Goal: Task Accomplishment & Management: Complete application form

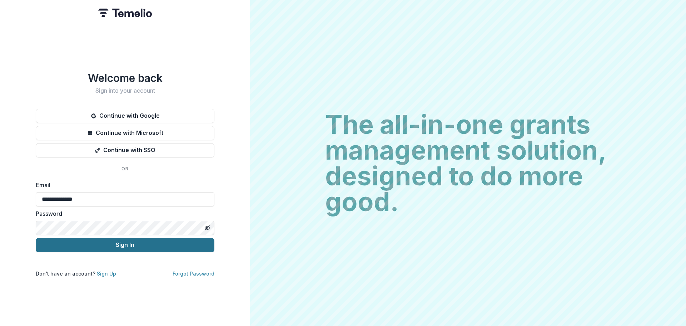
click at [121, 241] on button "Sign In" at bounding box center [125, 245] width 179 height 14
click at [125, 241] on button "Sign In" at bounding box center [125, 245] width 179 height 14
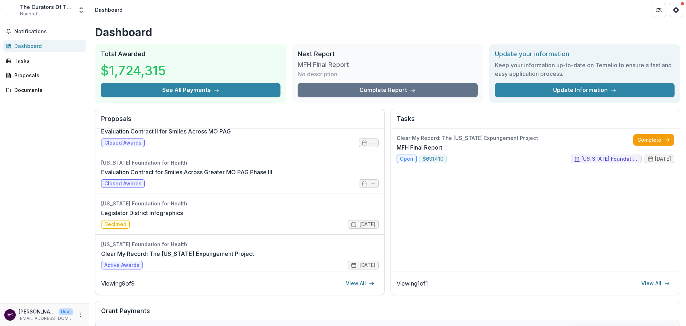
scroll to position [224, 0]
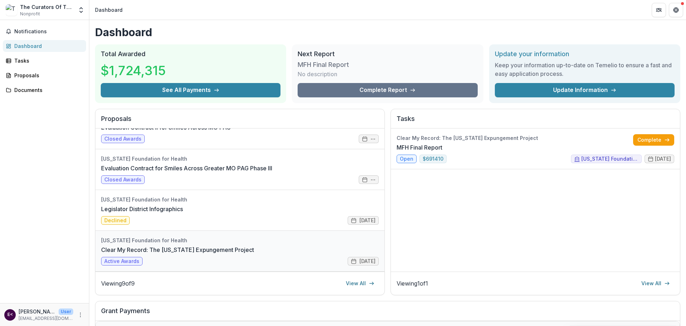
click at [229, 245] on link "Clear My Record: The [US_STATE] Expungement Project" at bounding box center [177, 249] width 153 height 9
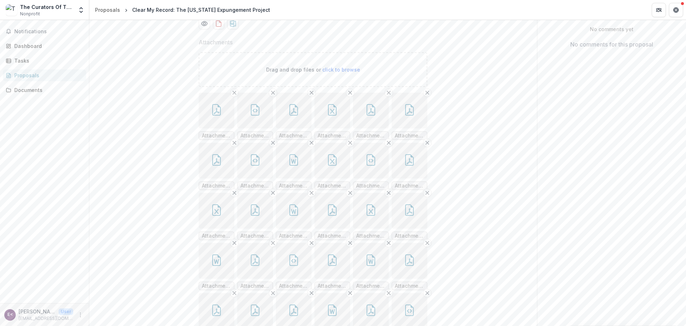
scroll to position [107, 0]
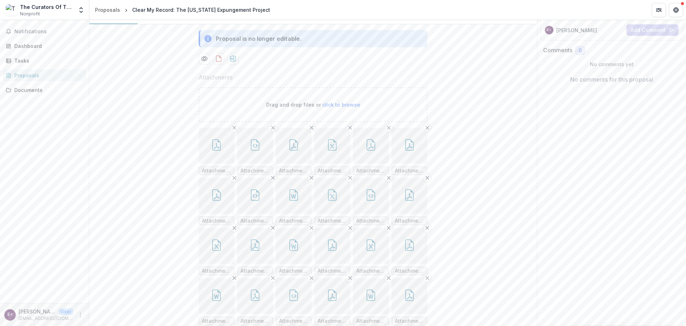
click at [337, 108] on span "click to browse" at bounding box center [341, 104] width 38 height 6
click at [216, 149] on icon "button" at bounding box center [217, 146] width 6 height 6
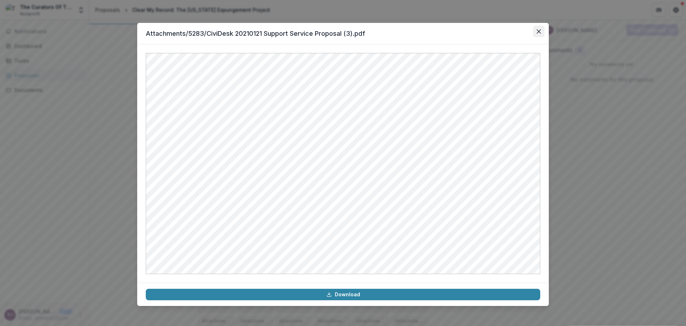
click at [539, 32] on icon "Close" at bounding box center [539, 31] width 4 height 4
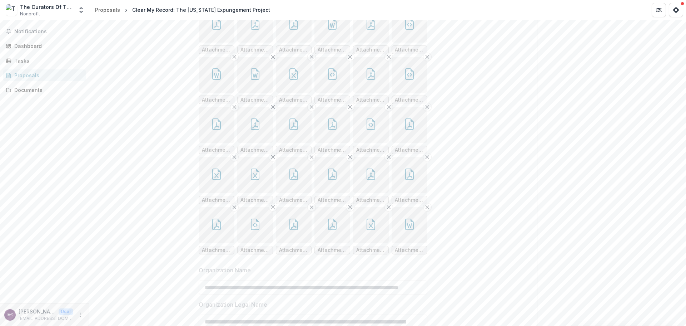
scroll to position [429, 0]
click at [285, 142] on button "button" at bounding box center [294, 124] width 36 height 36
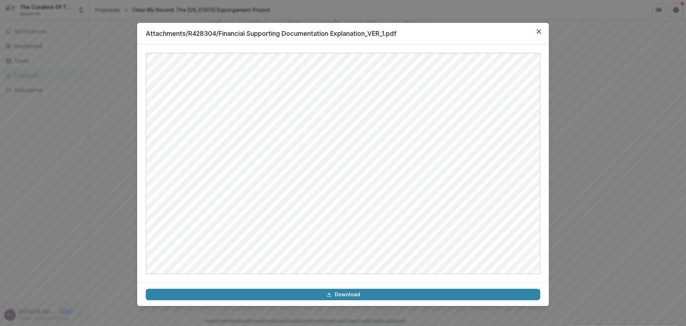
click at [589, 125] on div "Attachments/R428304/Financial Supporting Documentation Explanation_VER_1.pdf Do…" at bounding box center [343, 163] width 686 height 326
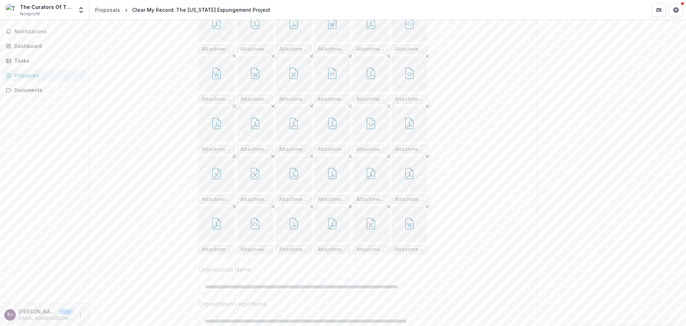
click at [368, 192] on button "button" at bounding box center [371, 174] width 36 height 36
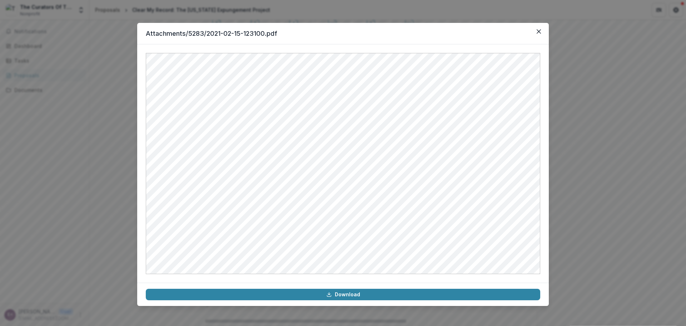
click at [598, 199] on div "Attachments/5283/2021-02-15-123100.pdf Download" at bounding box center [343, 163] width 686 height 326
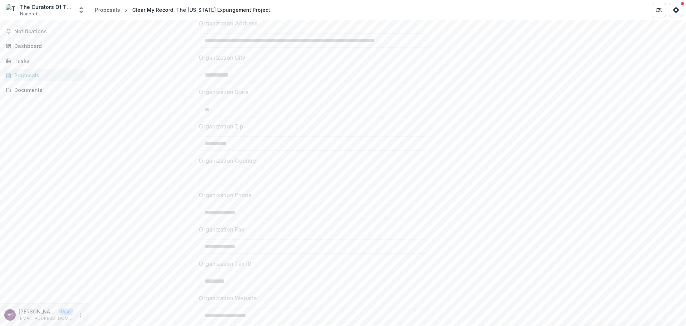
scroll to position [721, 0]
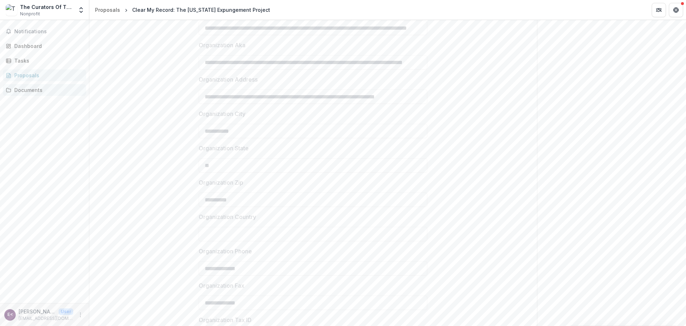
click at [32, 88] on div "Documents" at bounding box center [47, 90] width 66 height 8
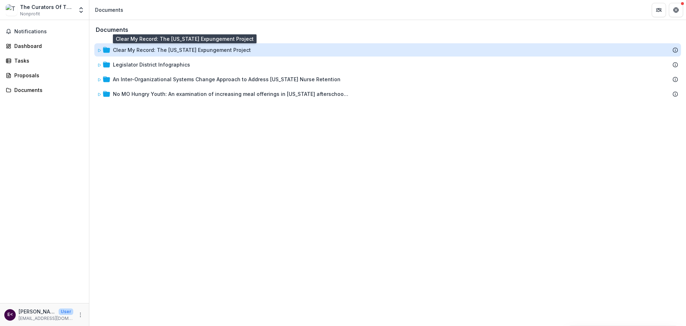
click at [191, 50] on div "Clear My Record: The [US_STATE] Expungement Project" at bounding box center [182, 50] width 138 height 8
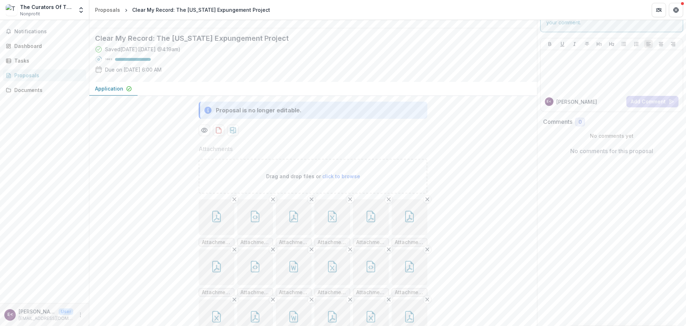
scroll to position [71, 0]
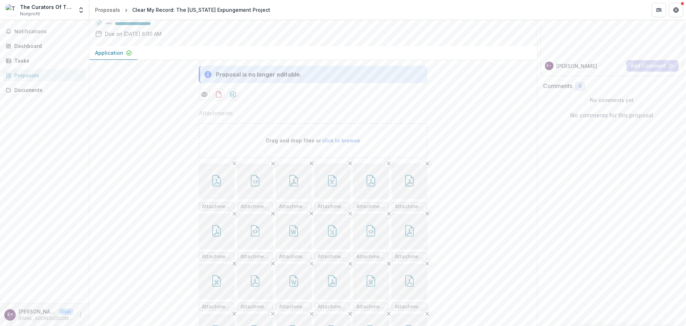
click at [316, 144] on p "Drag and drop files or click to browse" at bounding box center [313, 140] width 94 height 8
click at [347, 143] on span "click to browse" at bounding box center [341, 140] width 38 height 6
click at [346, 143] on span "click to browse" at bounding box center [341, 140] width 38 height 6
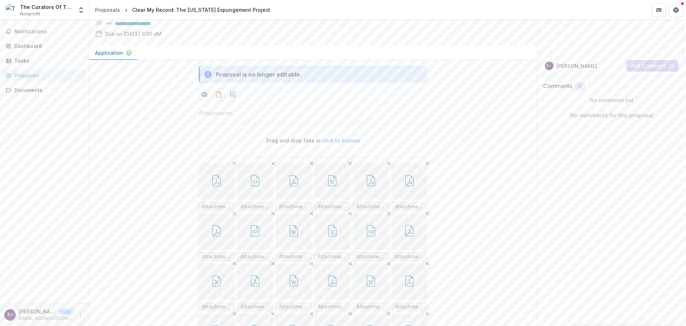
click at [303, 144] on p "Drag and drop files or click to browse" at bounding box center [313, 140] width 94 height 8
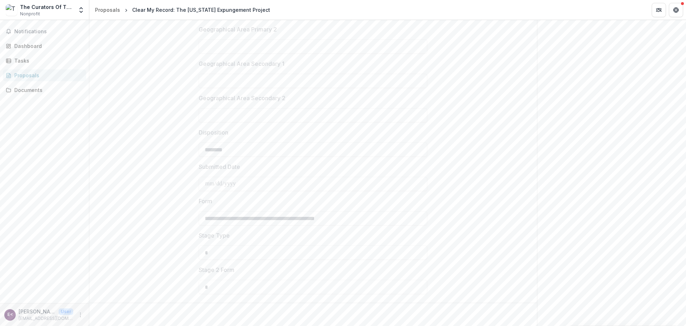
scroll to position [1615, 0]
click at [22, 56] on link "Tasks" at bounding box center [44, 61] width 83 height 12
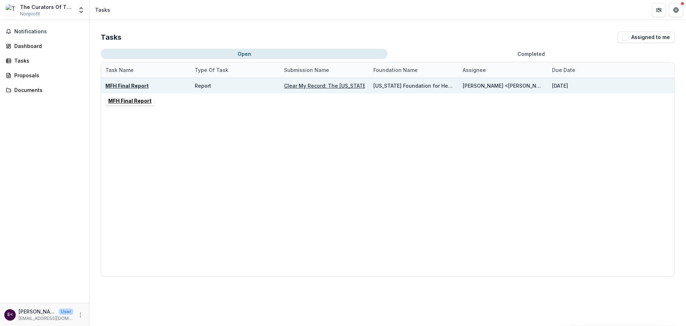
click at [130, 88] on u "MFH Final Report" at bounding box center [126, 86] width 43 height 6
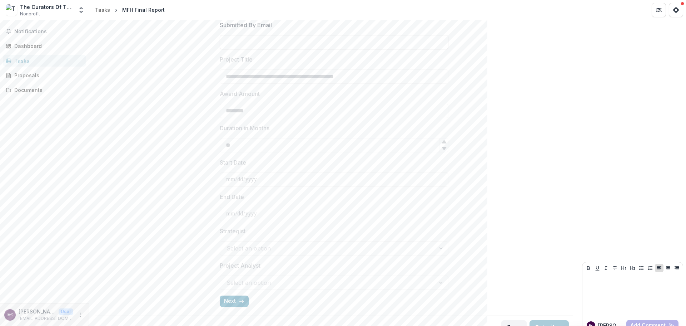
scroll to position [192, 0]
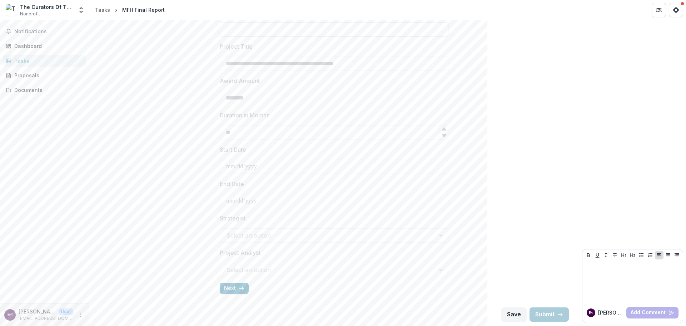
click at [441, 275] on div "Select an option" at bounding box center [334, 269] width 229 height 14
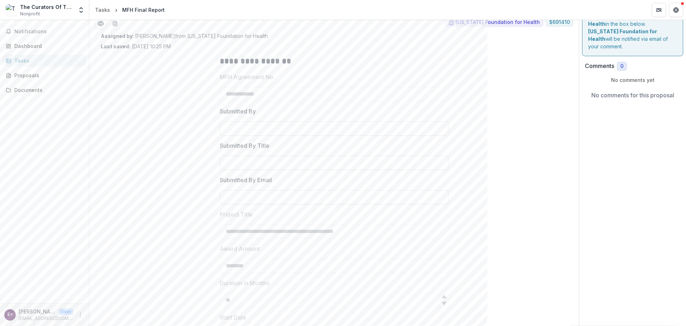
scroll to position [13, 0]
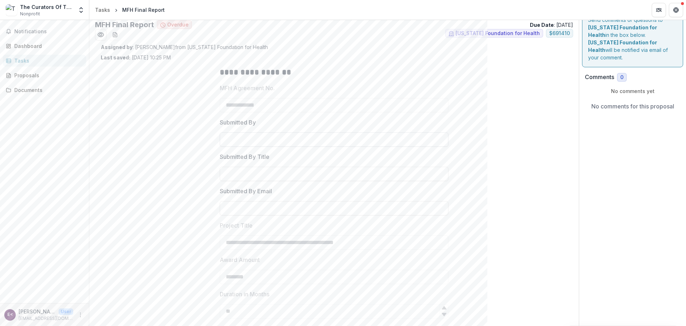
click at [267, 141] on input "Submitted By" at bounding box center [334, 139] width 229 height 14
click at [116, 33] on icon "download-word-button" at bounding box center [115, 35] width 6 height 6
click at [235, 131] on div at bounding box center [334, 130] width 229 height 3
click at [235, 135] on input "Submitted By" at bounding box center [334, 139] width 229 height 14
type input "**********"
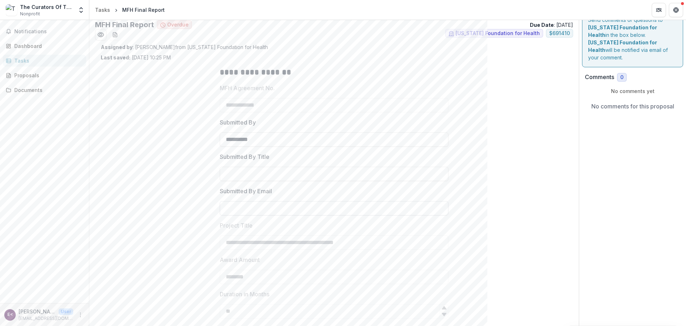
click at [256, 203] on input "Submitted By Email" at bounding box center [334, 208] width 229 height 14
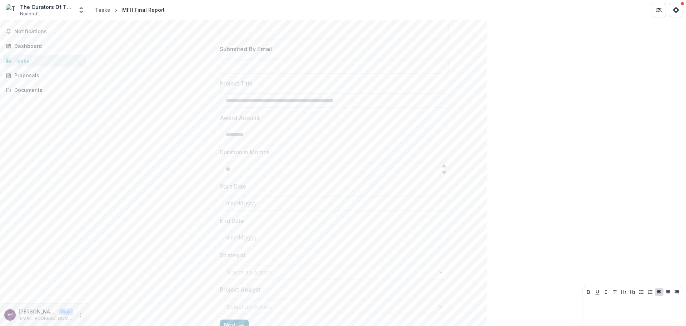
scroll to position [156, 0]
click at [442, 270] on div "Select an option" at bounding box center [334, 271] width 229 height 14
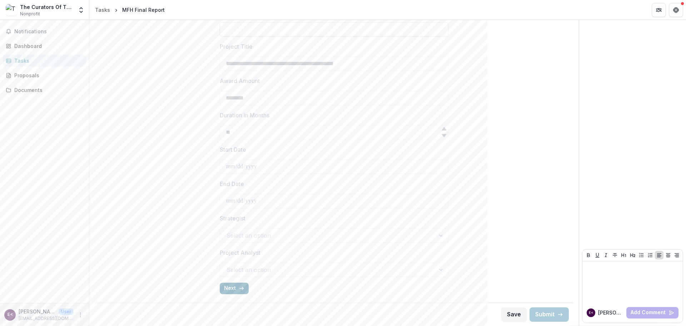
click at [229, 284] on button "Next" at bounding box center [234, 287] width 29 height 11
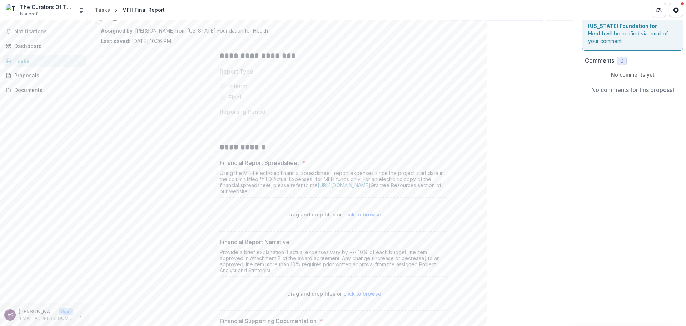
scroll to position [0, 0]
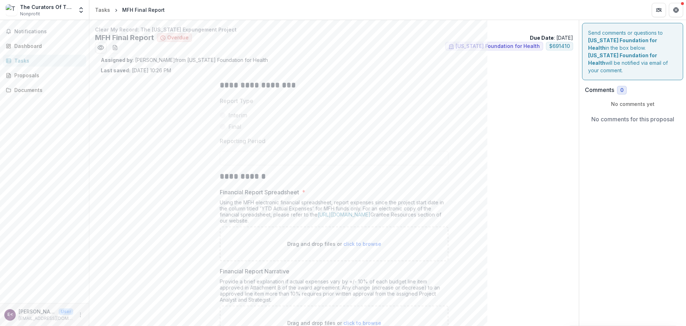
click at [351, 243] on span "click to browse" at bounding box center [362, 243] width 38 height 6
type input "**********"
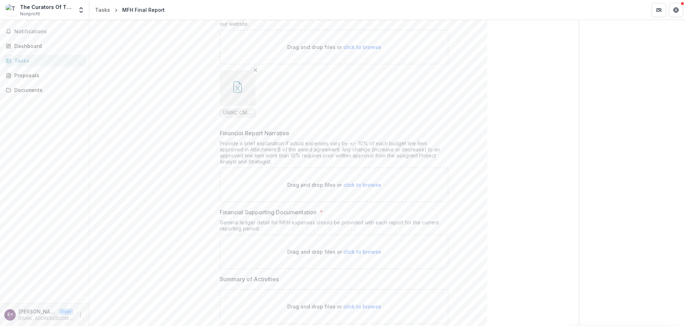
scroll to position [214, 0]
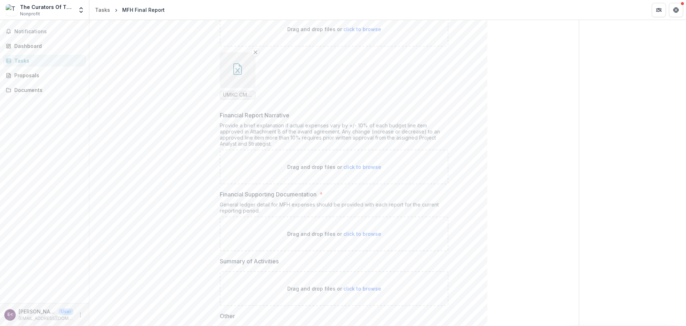
click at [350, 167] on span "click to browse" at bounding box center [362, 167] width 38 height 6
click at [352, 164] on span "click to browse" at bounding box center [362, 167] width 38 height 6
type input "**********"
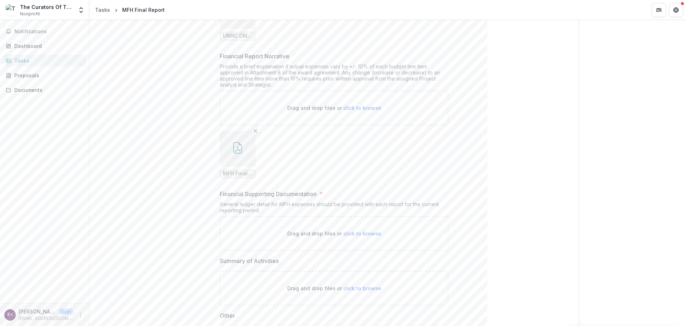
scroll to position [286, 0]
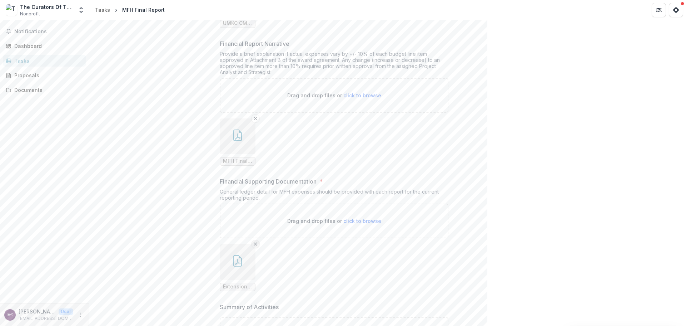
click at [253, 241] on icon "Remove File" at bounding box center [256, 244] width 6 height 6
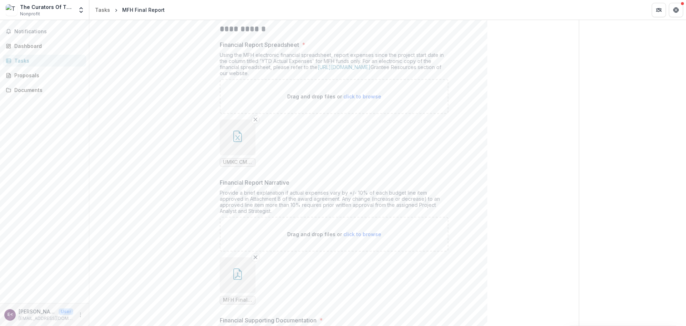
scroll to position [143, 0]
click at [292, 134] on ul "UMKC CMR Financial Report - [DATE] final.xlsx" at bounding box center [334, 147] width 229 height 47
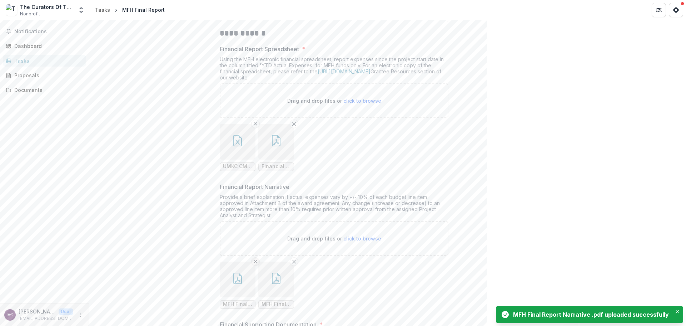
click at [254, 260] on line "Remove File" at bounding box center [255, 260] width 3 height 3
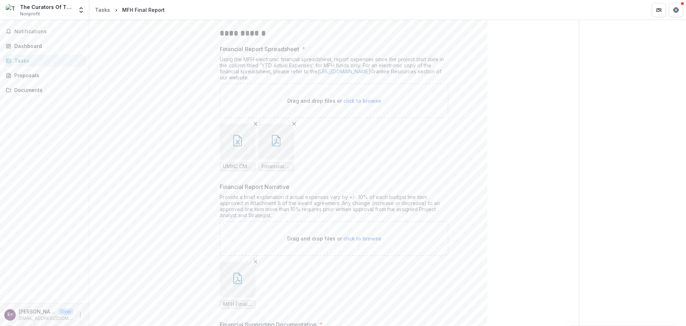
click at [254, 262] on icon "Remove File" at bounding box center [256, 261] width 6 height 6
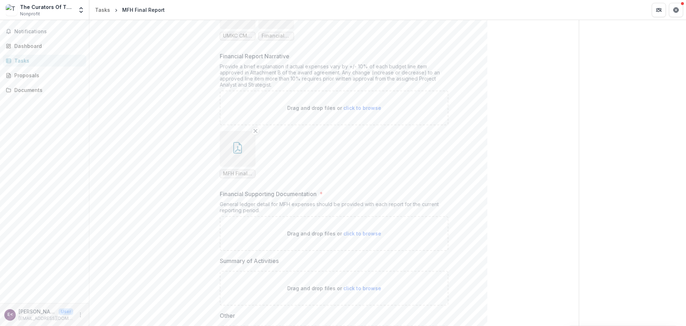
scroll to position [286, 0]
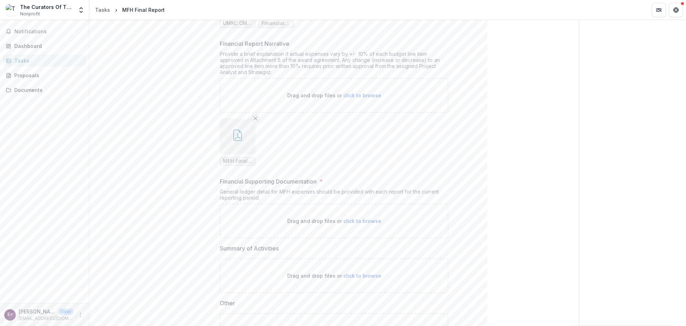
click at [254, 118] on line "Remove File" at bounding box center [255, 117] width 3 height 3
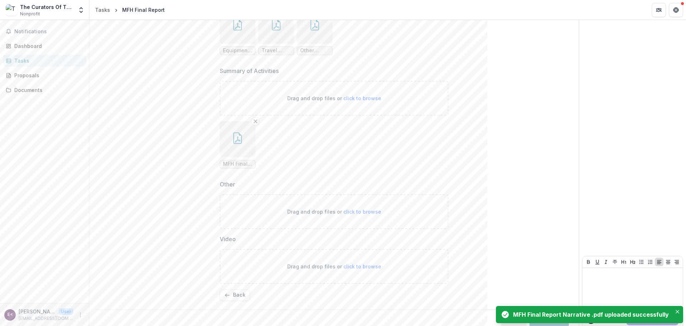
scroll to position [578, 0]
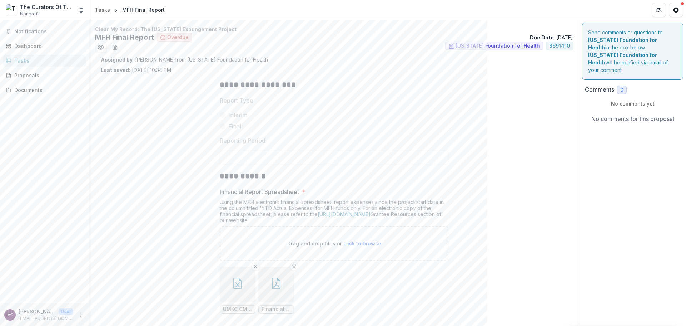
scroll to position [0, 0]
click at [237, 128] on span "Final" at bounding box center [234, 126] width 13 height 9
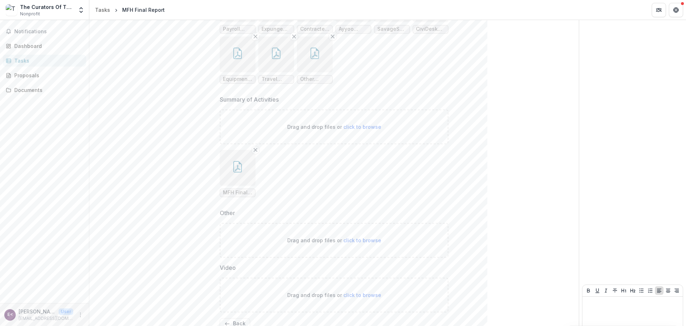
scroll to position [578, 0]
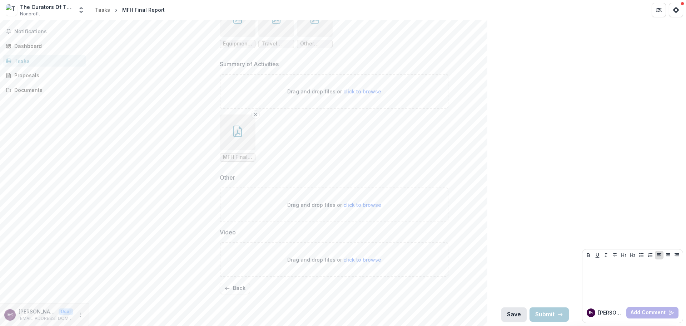
click at [509, 313] on button "Save" at bounding box center [513, 314] width 25 height 14
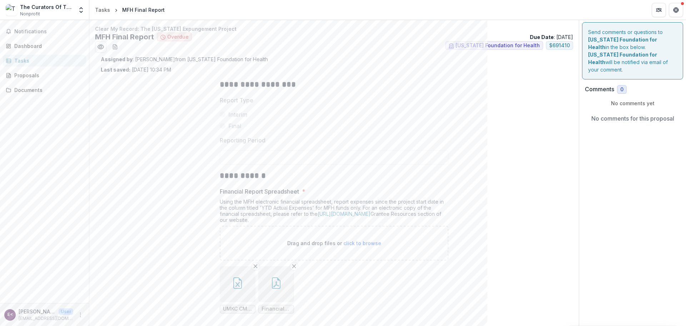
scroll to position [0, 0]
click at [35, 43] on div "Dashboard" at bounding box center [47, 46] width 66 height 8
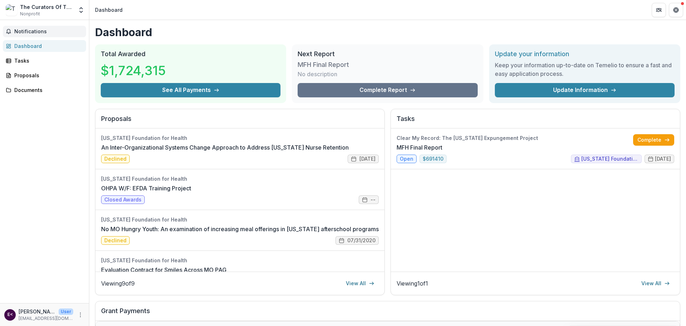
click at [35, 29] on span "Notifications" at bounding box center [48, 32] width 69 height 6
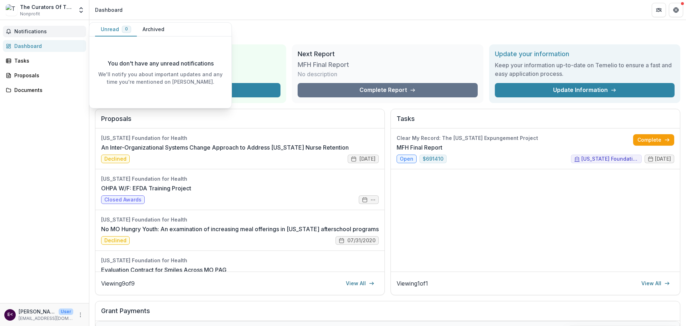
click at [35, 29] on span "Notifications" at bounding box center [48, 32] width 69 height 6
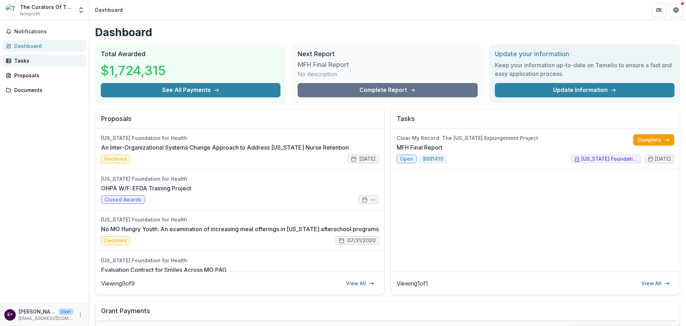
click at [25, 61] on div "Tasks" at bounding box center [47, 61] width 66 height 8
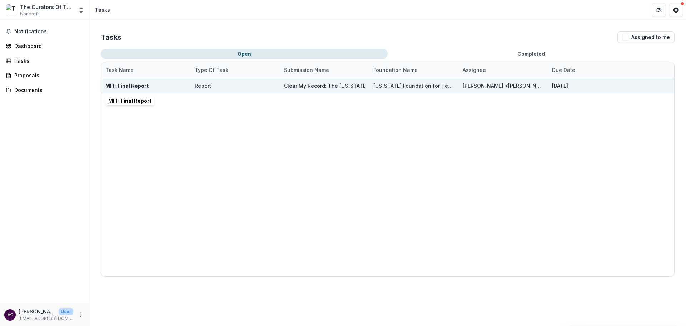
click at [133, 83] on u "MFH Final Report" at bounding box center [126, 86] width 43 height 6
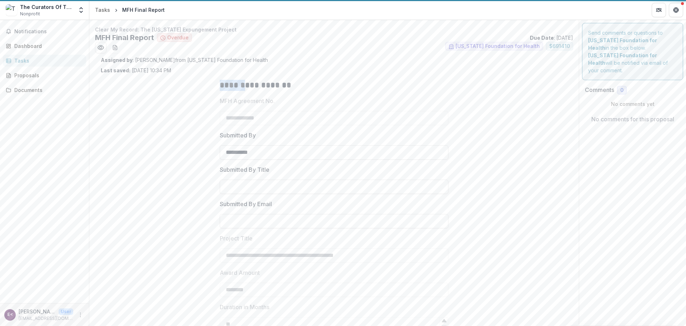
click at [133, 83] on div "**********" at bounding box center [334, 282] width 467 height 417
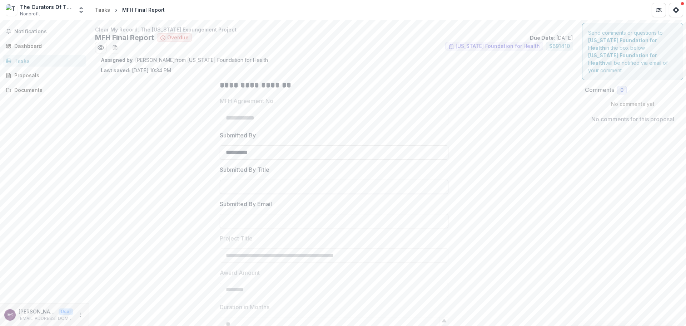
click at [285, 185] on input "Submitted By Title" at bounding box center [334, 186] width 229 height 14
type input "**********"
click at [236, 214] on input "Submitted By Email" at bounding box center [334, 221] width 229 height 14
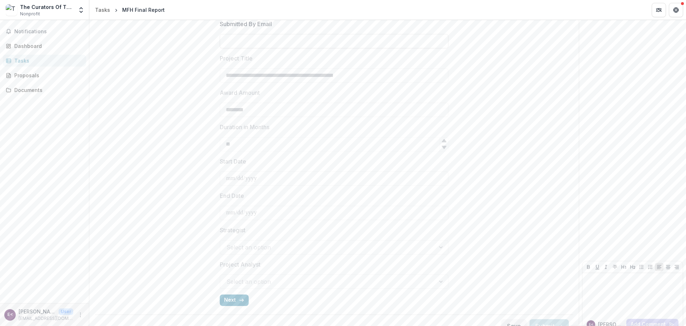
scroll to position [192, 0]
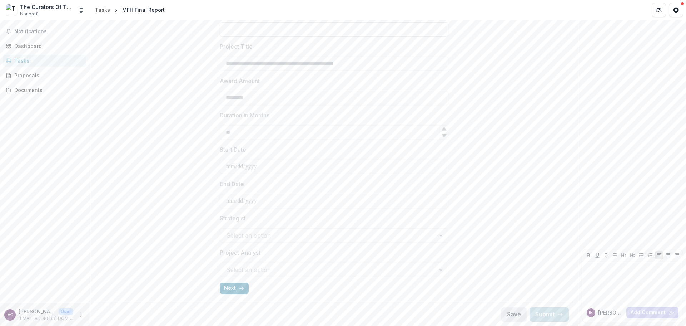
click at [509, 312] on button "Save" at bounding box center [513, 314] width 25 height 14
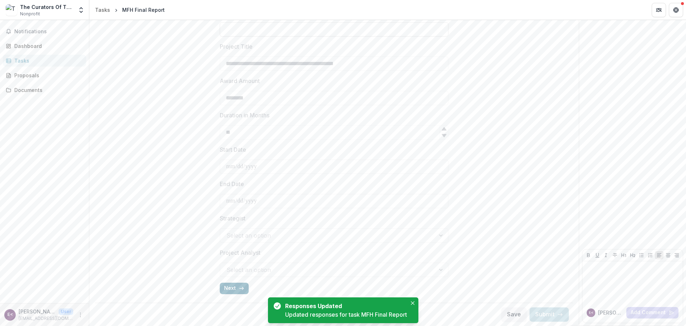
click at [234, 285] on button "Next" at bounding box center [234, 287] width 29 height 11
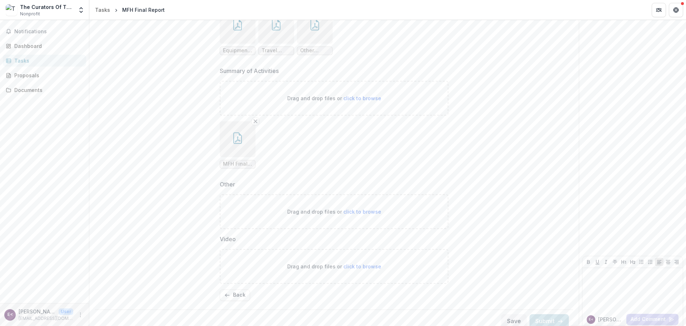
scroll to position [578, 0]
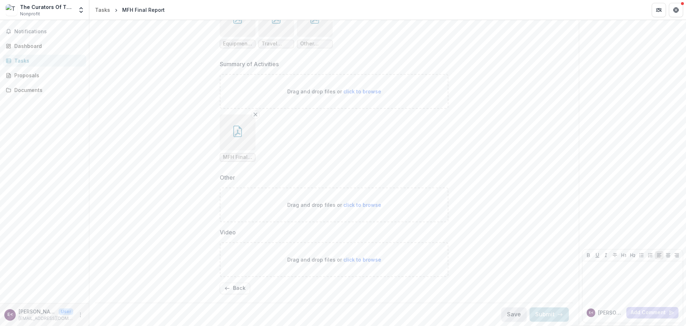
click at [506, 314] on button "Save" at bounding box center [513, 314] width 25 height 14
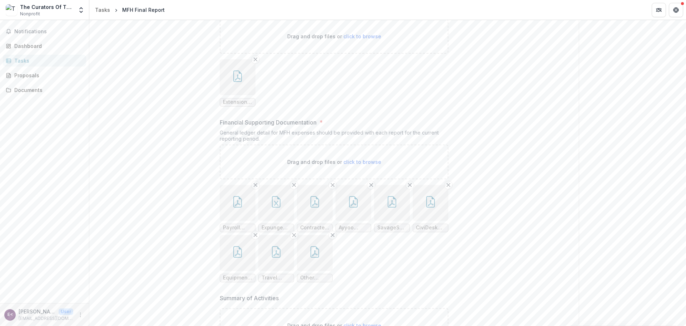
scroll to position [357, 0]
